Goal: Navigation & Orientation: Find specific page/section

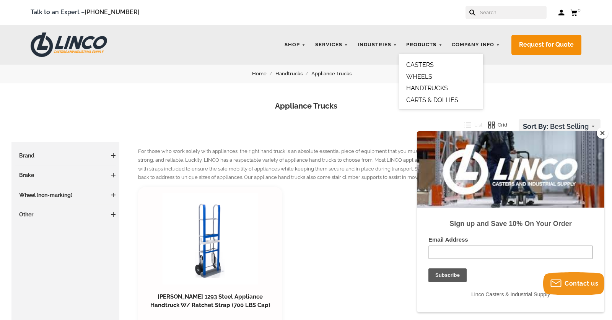
click at [431, 52] on link "Products" at bounding box center [425, 44] width 44 height 15
click at [432, 104] on link "CARTS & DOLLIES" at bounding box center [432, 99] width 52 height 7
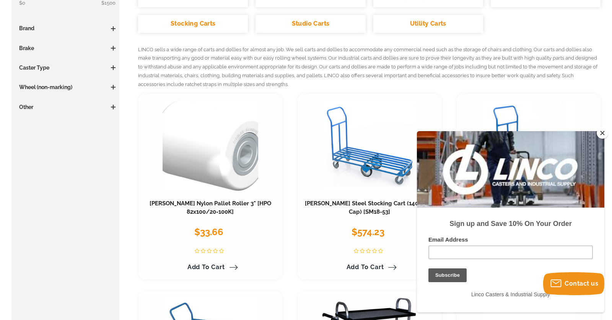
scroll to position [174, 0]
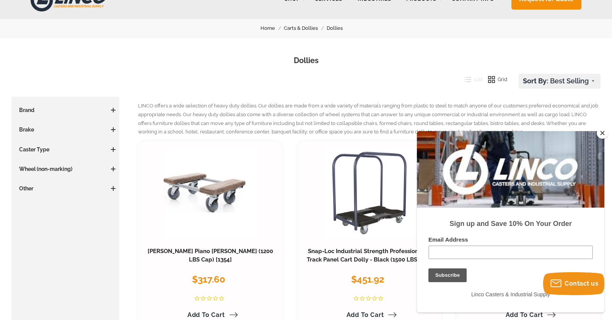
scroll to position [46, 0]
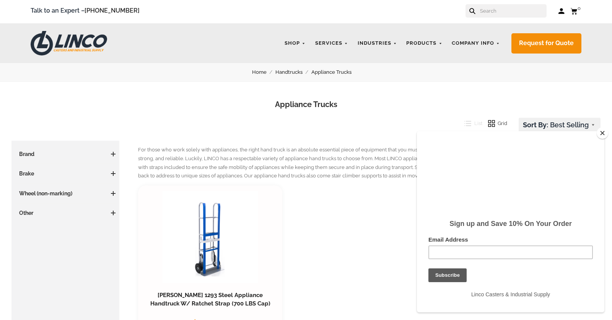
scroll to position [3, 0]
